Goal: Task Accomplishment & Management: Use online tool/utility

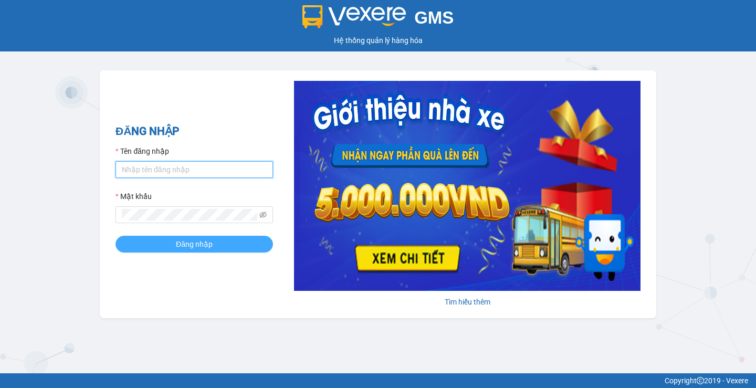
type input "thuyanhnh.thanhbuoi"
click at [222, 247] on button "Đăng nhập" at bounding box center [193, 244] width 157 height 17
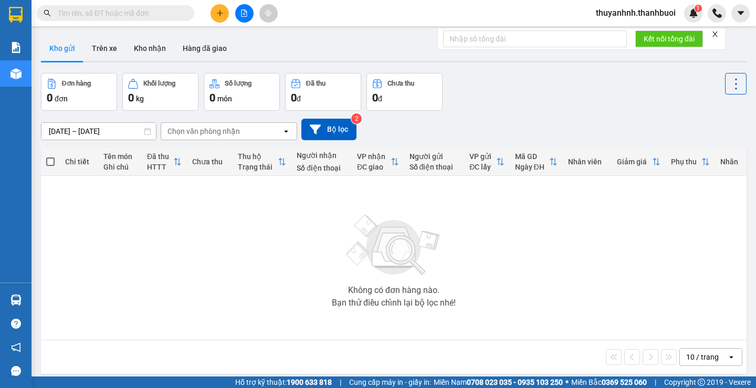
click at [132, 14] on input "text" at bounding box center [120, 13] width 124 height 12
paste input "0334861955"
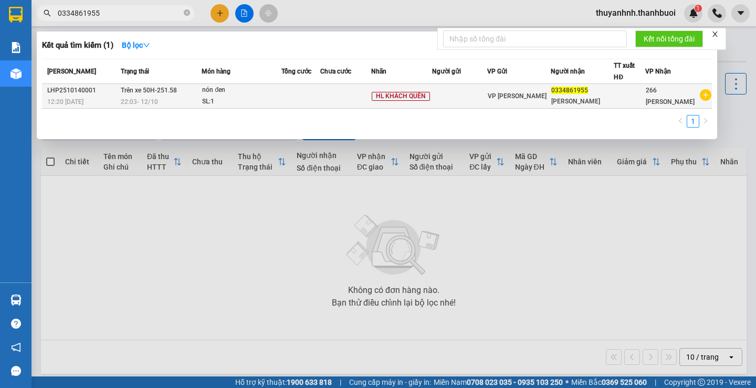
type input "0334861955"
click at [93, 89] on div "LHP2510140001" at bounding box center [82, 90] width 70 height 11
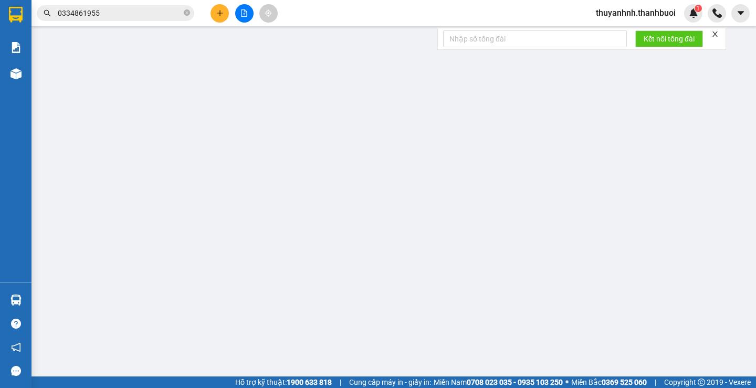
type input "0334861955"
type input "Nguyễn Kim Ngân"
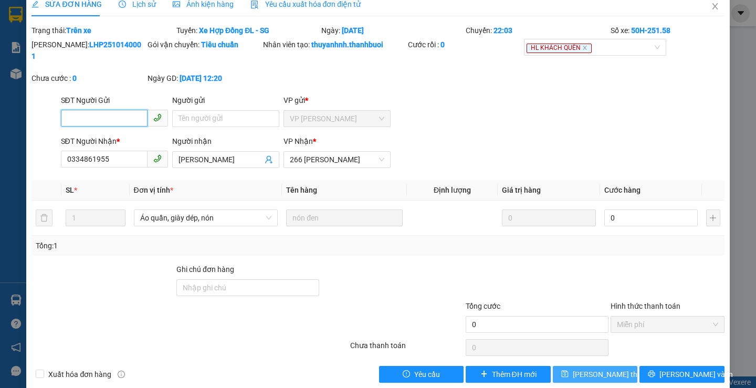
scroll to position [17, 0]
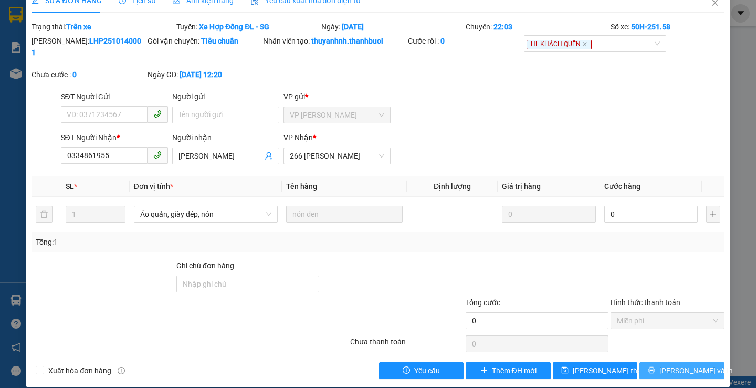
click at [678, 365] on span "Lưu và In" at bounding box center [695, 371] width 73 height 12
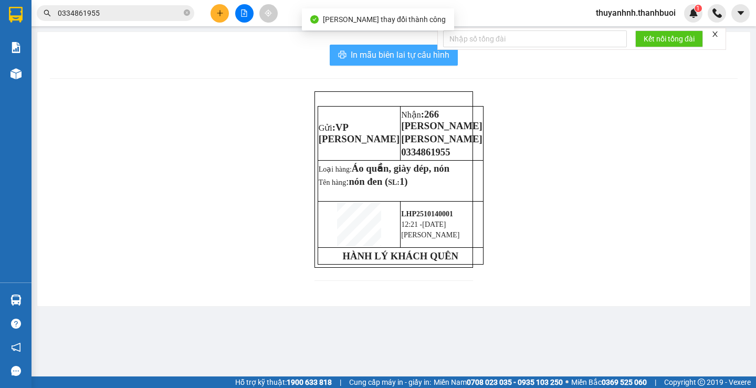
click at [403, 56] on span "In mẫu biên lai tự cấu hình" at bounding box center [400, 54] width 99 height 13
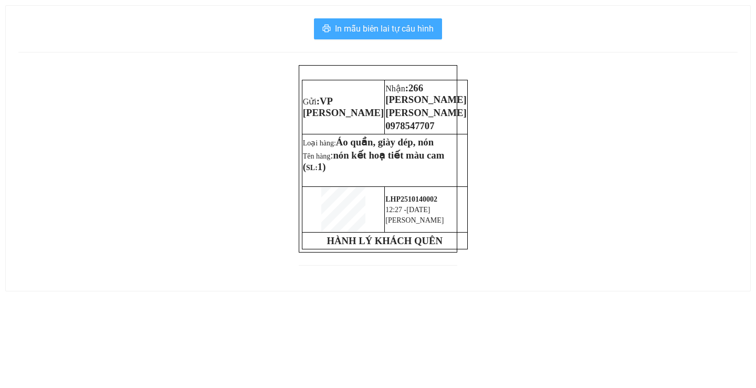
click at [397, 31] on span "In mẫu biên lai tự cấu hình" at bounding box center [384, 28] width 99 height 13
